Goal: Contribute content

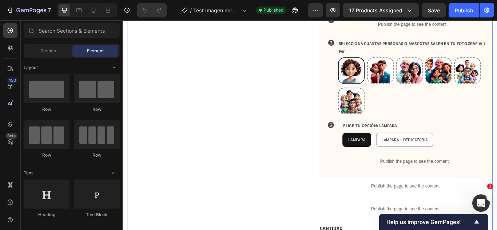
scroll to position [353, 0]
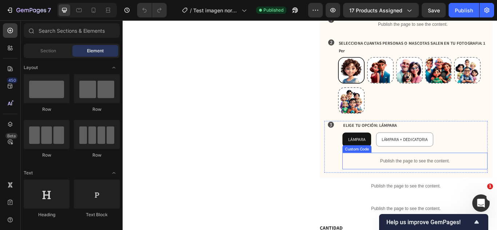
click at [415, 175] on div "Publish the page to see the content." at bounding box center [462, 184] width 169 height 19
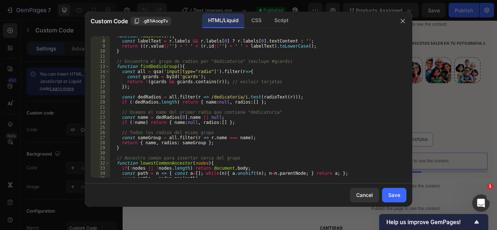
scroll to position [0, 0]
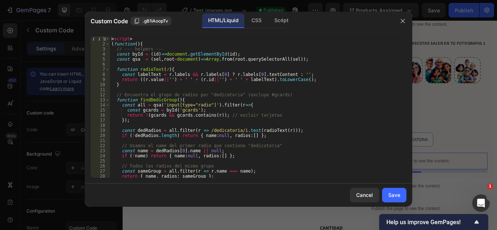
click at [201, 145] on div "< script > ( function ( ) { // --- helpers --- const byId = ( id ) => document …" at bounding box center [255, 112] width 291 height 152
type textarea "</script>"
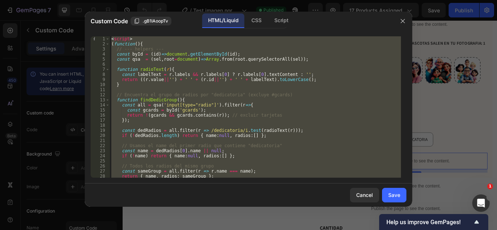
paste textarea
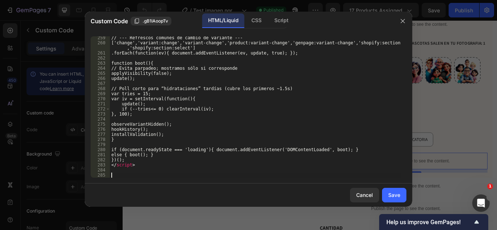
scroll to position [1319, 0]
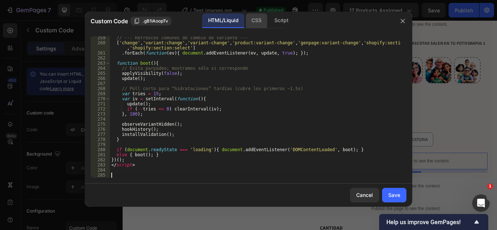
click at [256, 14] on div "CSS" at bounding box center [255, 20] width 21 height 15
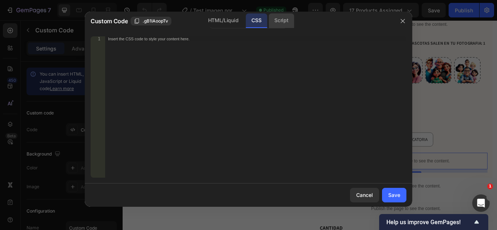
click at [277, 19] on div "Script" at bounding box center [280, 20] width 25 height 15
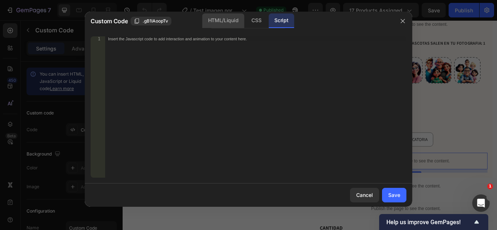
click at [226, 19] on div "HTML/Liquid" at bounding box center [223, 20] width 42 height 15
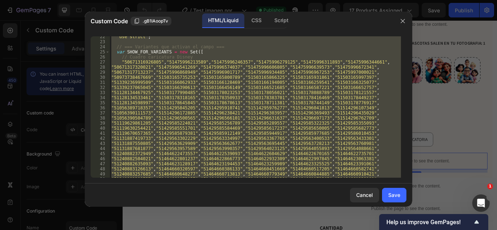
scroll to position [109, 0]
click at [113, 71] on div "'use strict' ; // === Variantes que activan el campo === var SHOW_FOR_VARIANTS …" at bounding box center [255, 106] width 291 height 141
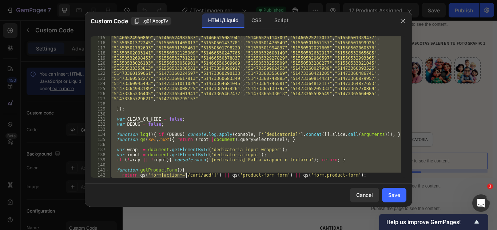
scroll to position [586, 0]
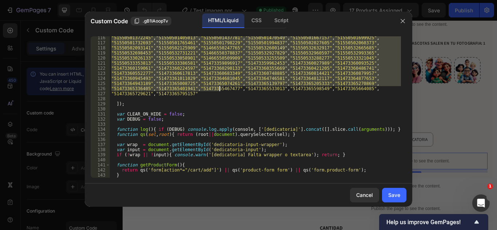
drag, startPoint x: 119, startPoint y: 63, endPoint x: 212, endPoint y: 92, distance: 97.1
click at [212, 92] on div ""51550501372245" , "51550501405013" , "51550501437781" , "51550501470549" , "51…" at bounding box center [255, 111] width 291 height 152
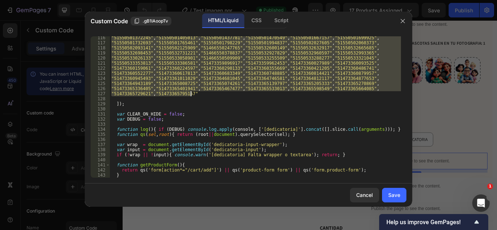
type textarea ""51473365336405","51473365401941","51473365467477","51473365533013","5147336559…"
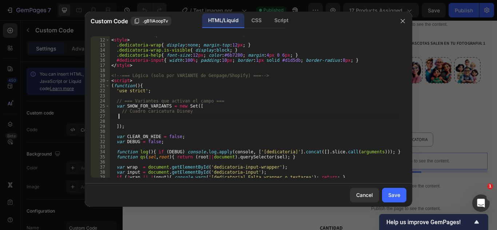
scroll to position [54, 0]
drag, startPoint x: 190, startPoint y: 113, endPoint x: 128, endPoint y: 113, distance: 61.4
click at [128, 113] on div "<!-- === Estilos (puedes moverlos a tu CSS del tema) === --> < style > .dedicat…" at bounding box center [255, 109] width 291 height 152
type textarea "// Lampara con base [PERSON_NAME]"
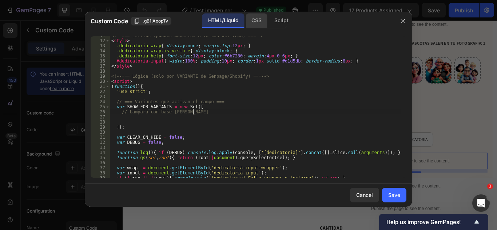
scroll to position [0, 0]
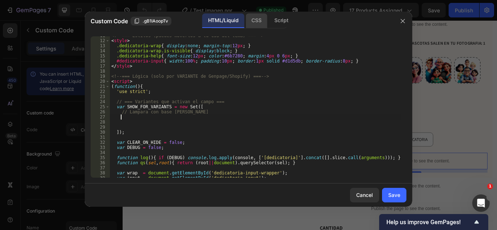
paste textarea
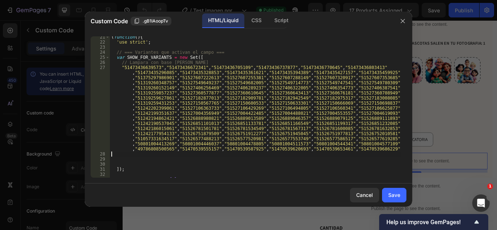
scroll to position [103, 0]
click at [393, 192] on div "Save" at bounding box center [394, 195] width 12 height 8
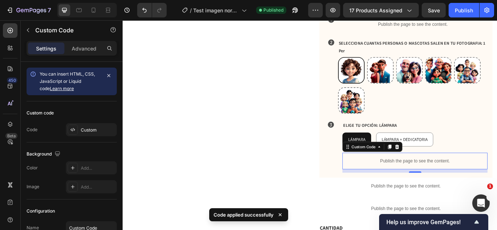
click at [396, 181] on p "Publish the page to see the content." at bounding box center [462, 185] width 169 height 8
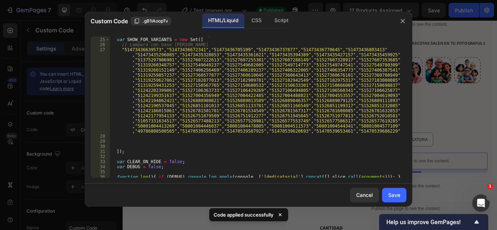
scroll to position [122, 0]
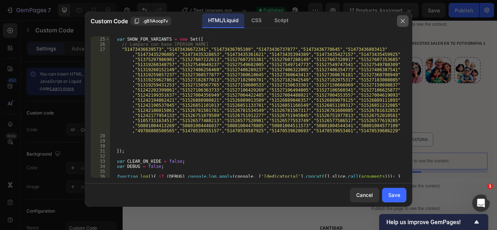
click at [402, 18] on icon "button" at bounding box center [402, 21] width 6 height 6
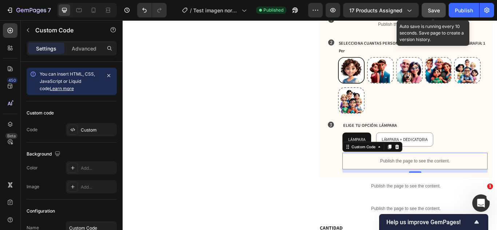
click at [429, 13] on div "Save" at bounding box center [433, 11] width 12 height 8
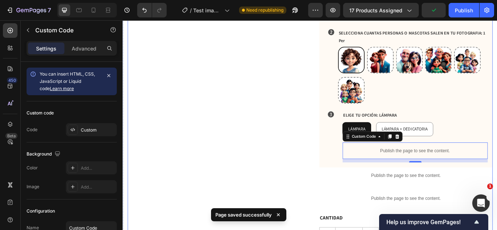
scroll to position [381, 0]
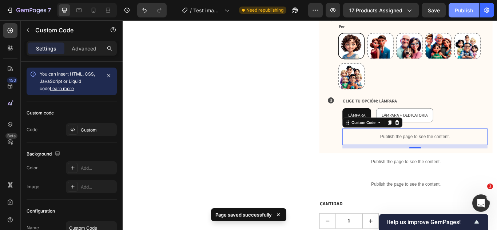
click at [458, 11] on div "Publish" at bounding box center [463, 11] width 18 height 8
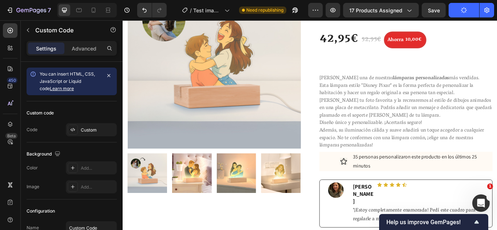
scroll to position [0, 0]
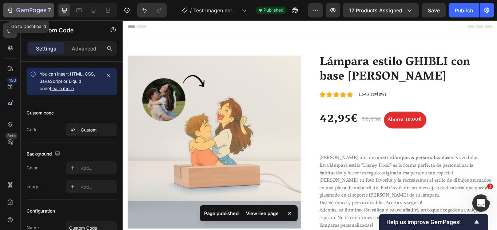
click at [35, 15] on button "7" at bounding box center [28, 10] width 51 height 15
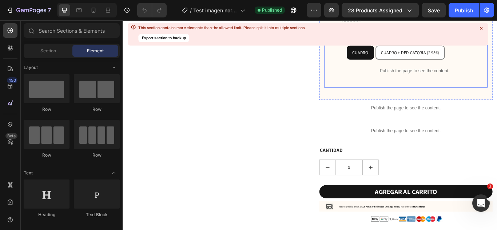
scroll to position [438, 0]
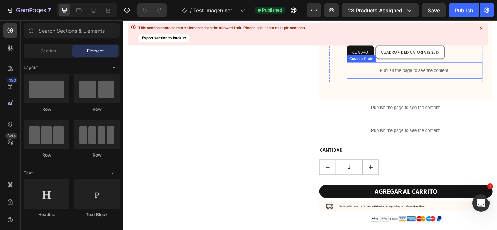
click at [402, 75] on p "Publish the page to see the content." at bounding box center [462, 79] width 158 height 8
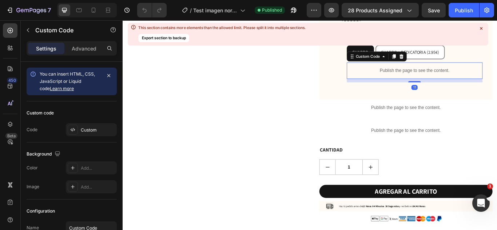
click at [402, 75] on p "Publish the page to see the content." at bounding box center [462, 79] width 158 height 8
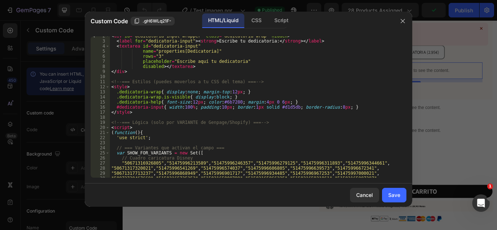
scroll to position [0, 0]
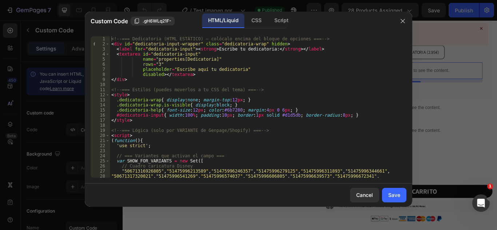
type textarea "<!-- === Estilos (puedes moverlos a tu CSS del tema) === -->"
click at [231, 89] on div "<!-- === Dedicatoria (HTML ESTÁTICO) — colócalo encima del bloque de opciones =…" at bounding box center [255, 112] width 291 height 152
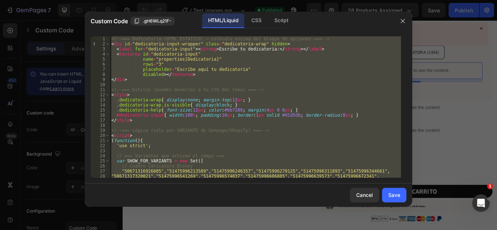
click at [300, 127] on div "<!-- === Dedicatoria (HTML ESTÁTICO) — colócalo encima del bloque de opciones =…" at bounding box center [255, 106] width 291 height 141
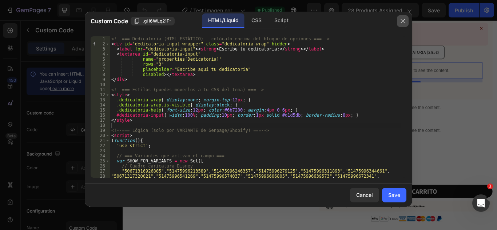
click at [403, 19] on icon "button" at bounding box center [402, 21] width 6 height 6
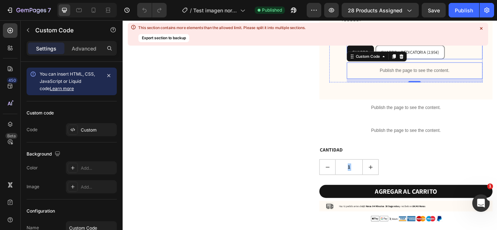
click at [482, 28] on icon at bounding box center [481, 28] width 6 height 6
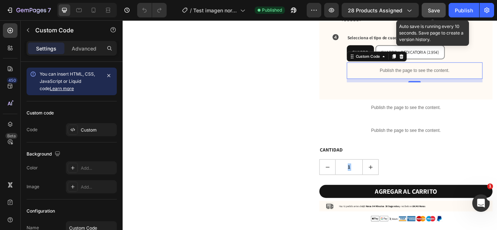
click at [434, 7] on span "Save" at bounding box center [433, 10] width 12 height 6
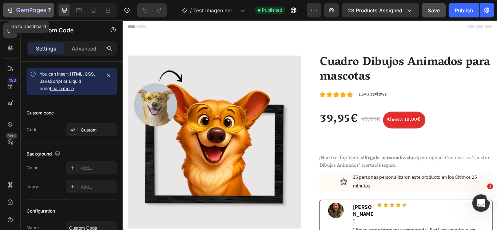
click at [31, 13] on icon "button" at bounding box center [31, 11] width 30 height 6
